Goal: Information Seeking & Learning: Learn about a topic

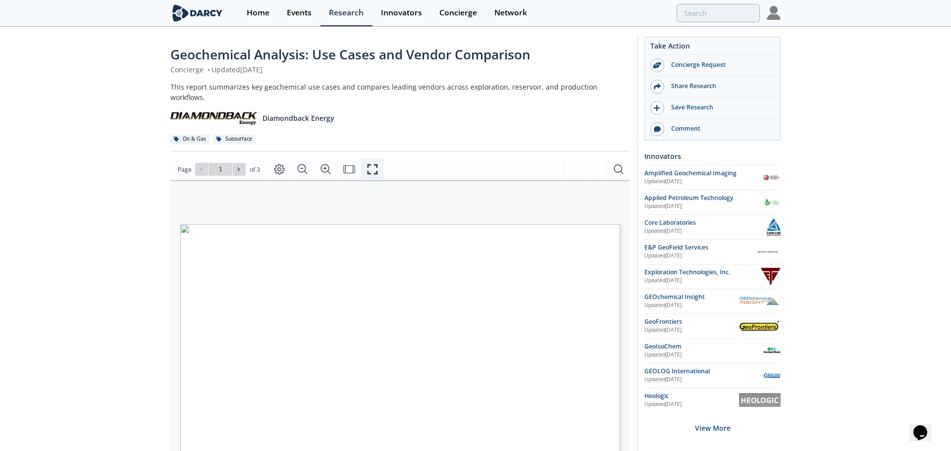
click at [368, 163] on icon "Fullscreen" at bounding box center [372, 169] width 12 height 12
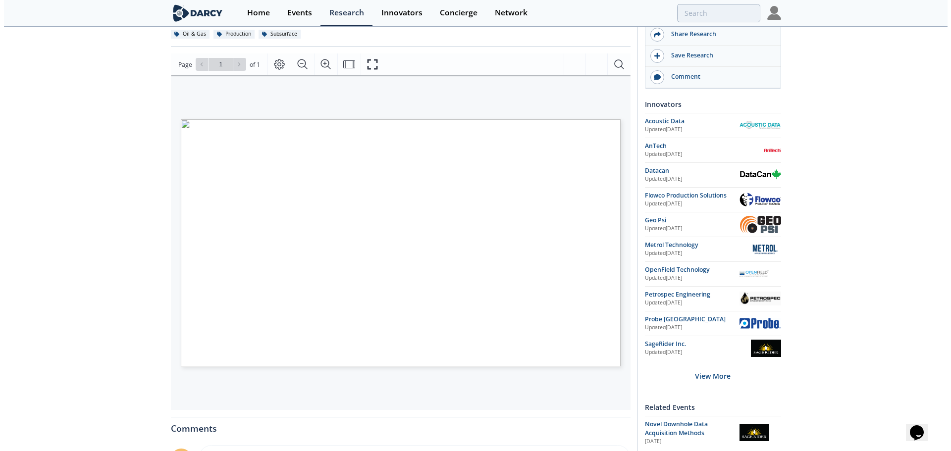
scroll to position [99, 0]
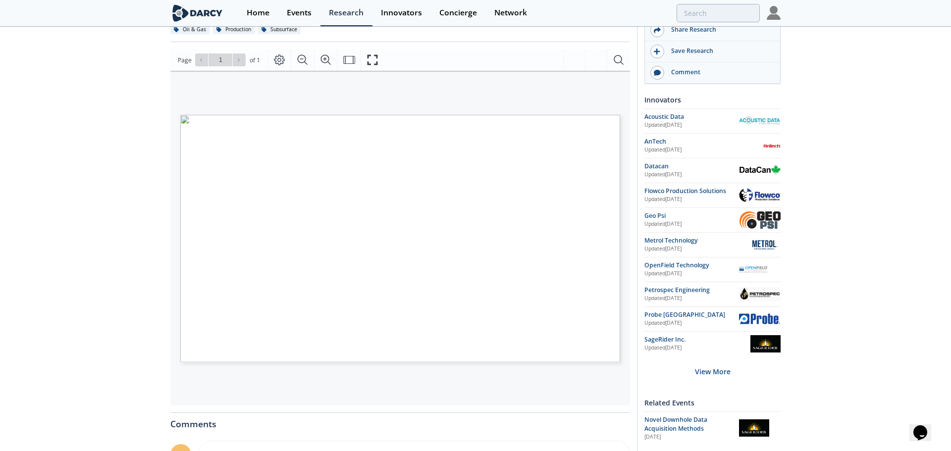
click at [486, 135] on span "Page 1" at bounding box center [665, 340] width 879 height 417
click at [370, 57] on icon "Fullscreen" at bounding box center [372, 60] width 12 height 12
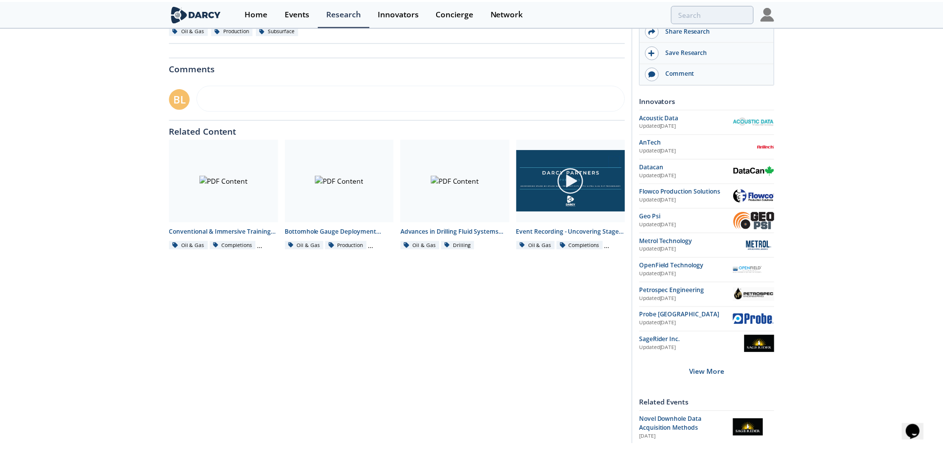
scroll to position [0, 0]
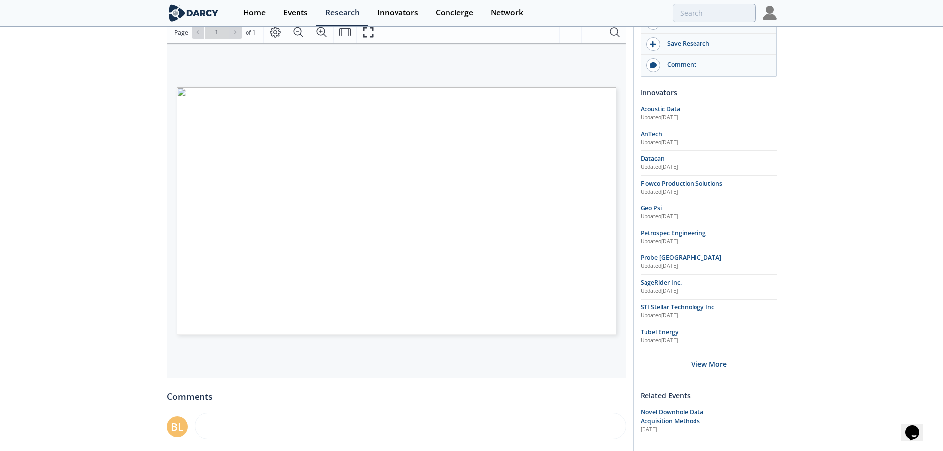
scroll to position [149, 0]
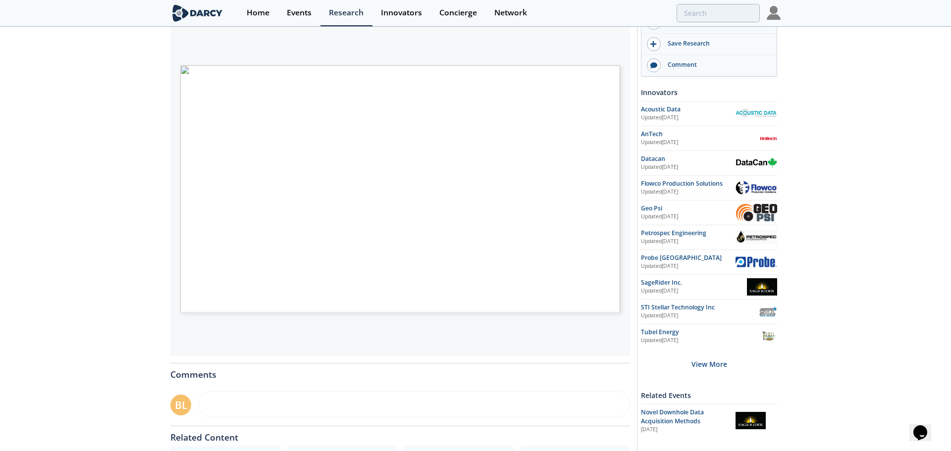
click at [221, 244] on span "Page 1" at bounding box center [623, 440] width 879 height 417
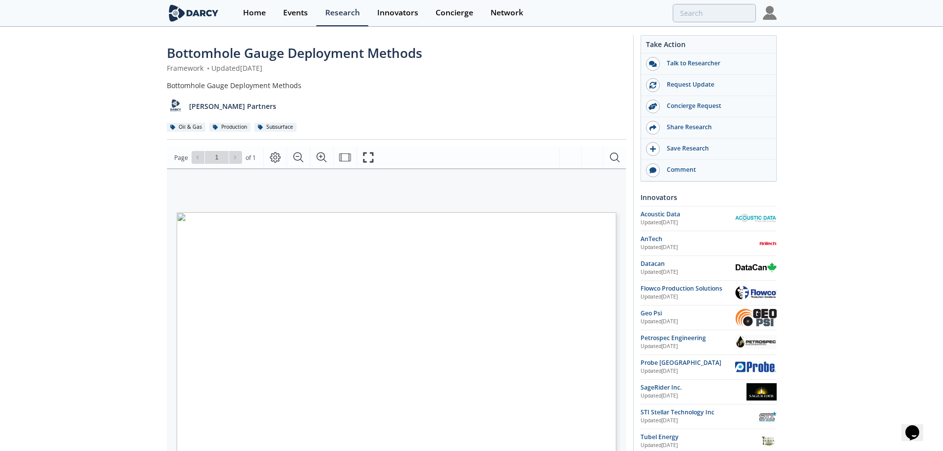
scroll to position [0, 0]
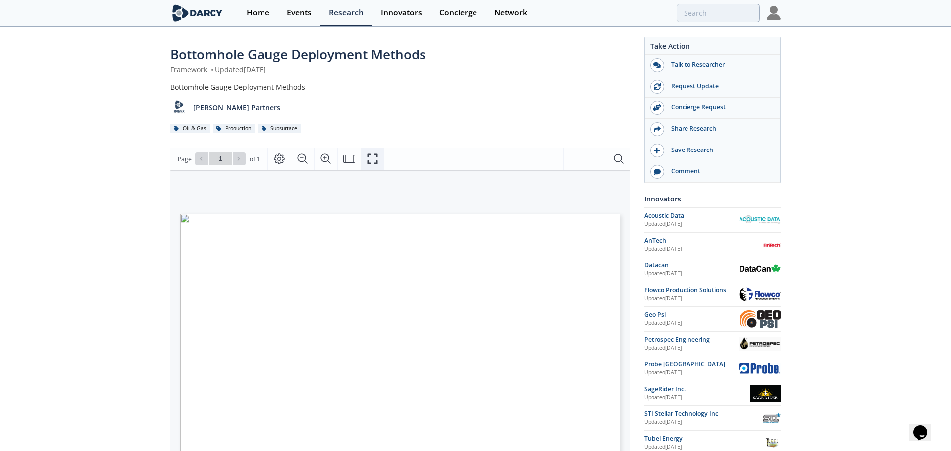
click at [374, 155] on icon "Fullscreen" at bounding box center [372, 159] width 12 height 12
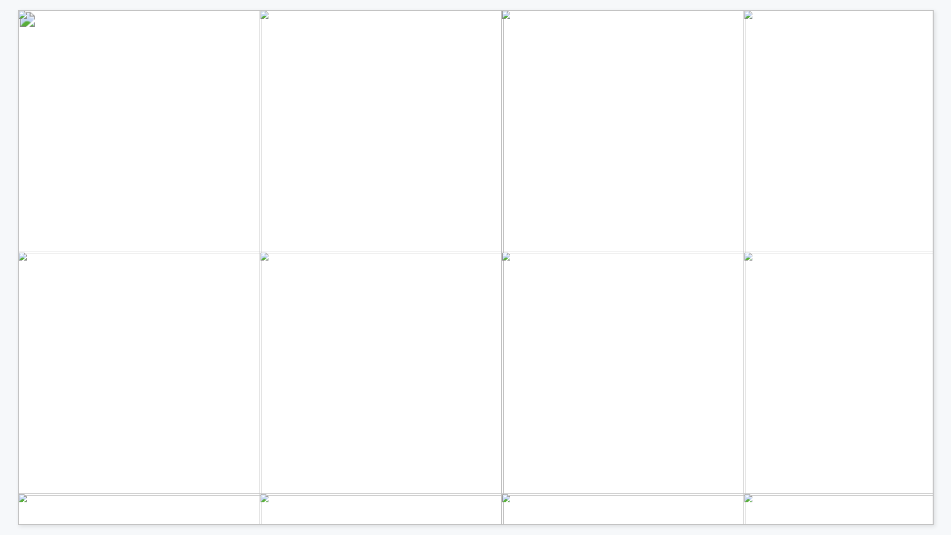
click at [360, 291] on span "are safely used for" at bounding box center [339, 291] width 79 height 9
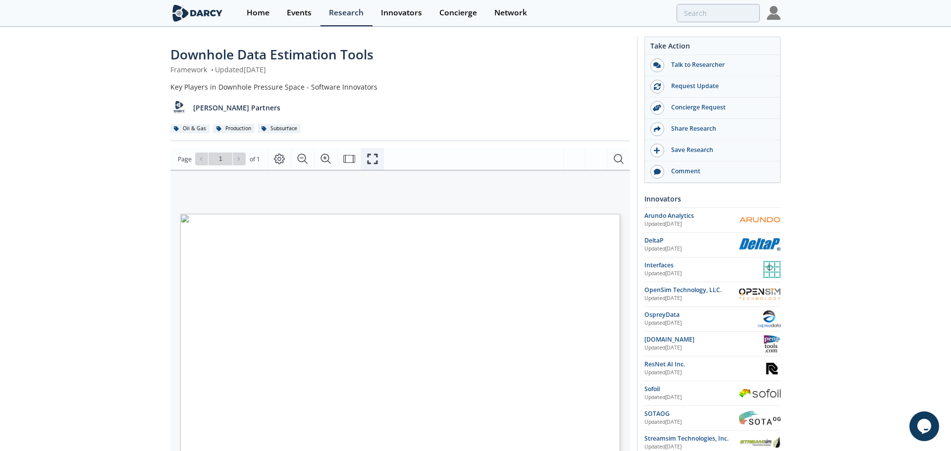
click at [378, 159] on button "Fullscreen" at bounding box center [371, 159] width 23 height 22
